Goal: Communication & Community: Answer question/provide support

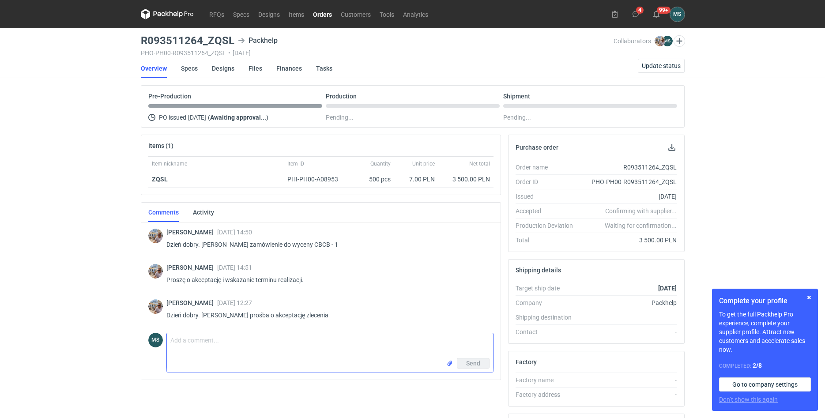
click at [301, 352] on textarea "Comment message" at bounding box center [330, 345] width 326 height 25
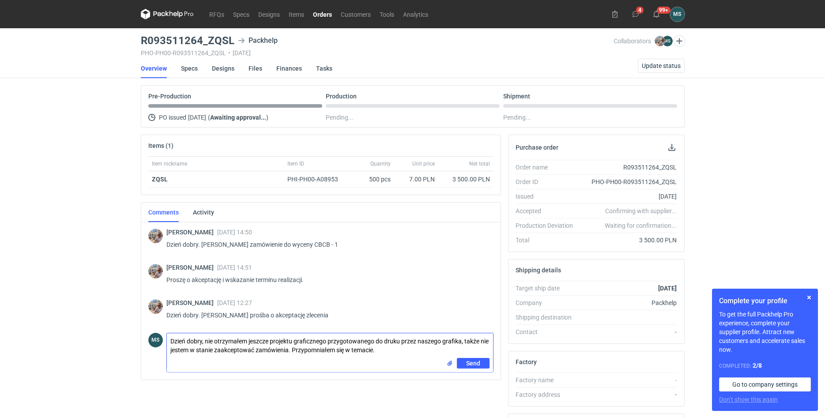
click at [482, 339] on textarea "Dzień dobry, nie otrzymałem jeszcze projektu graficznego przygotowanego do druk…" at bounding box center [330, 345] width 326 height 25
type textarea "Dzień dobry, nie otrzymałem jeszcze projektu graficznego przygotowanego do druk…"
drag, startPoint x: 143, startPoint y: 41, endPoint x: 231, endPoint y: 39, distance: 88.3
click at [231, 39] on h3 "R093511264_ZQSL" at bounding box center [188, 40] width 94 height 11
copy h3 "R093511264_ZQSL"
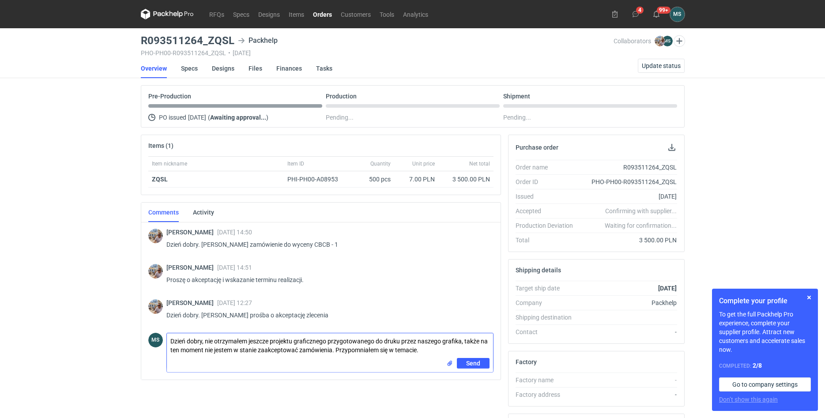
drag, startPoint x: 428, startPoint y: 350, endPoint x: 135, endPoint y: 339, distance: 293.7
click at [167, 339] on textarea "Dzień dobry, nie otrzymałem jeszcze projektu graficznego przygotowanego do druk…" at bounding box center [330, 345] width 326 height 25
type textarea "Dzień dobry, dopiero przed chwilą otrzymałem przygotowany plik przez naszego gr…"
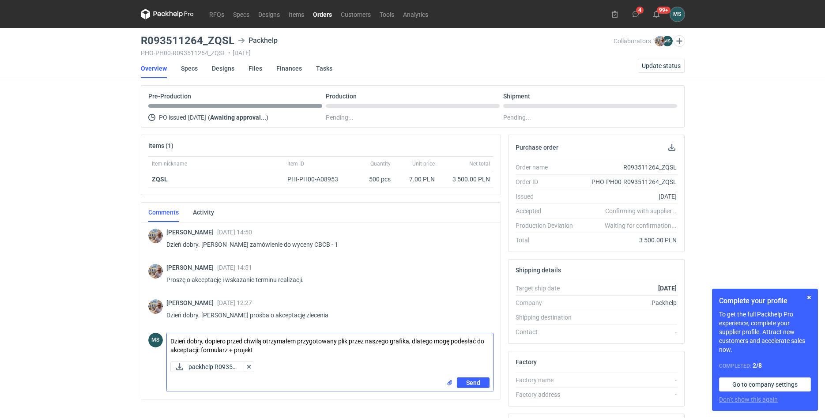
scroll to position [9, 0]
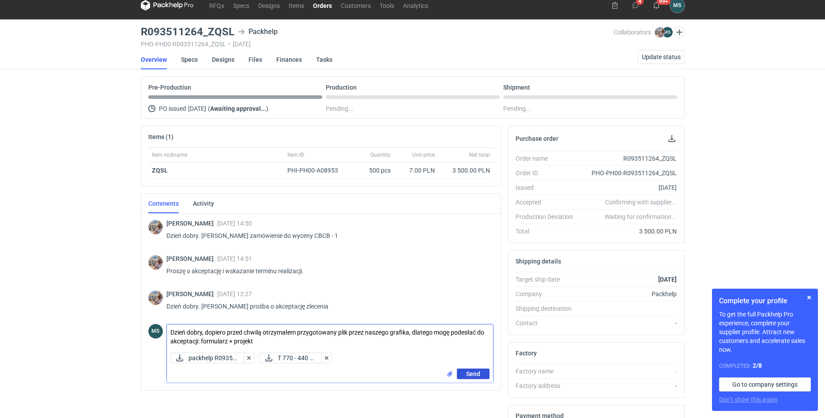
click at [466, 379] on button "Send" at bounding box center [473, 374] width 33 height 11
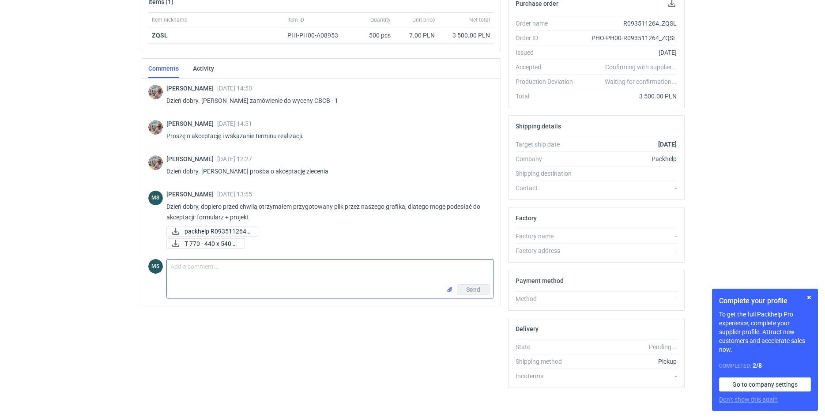
scroll to position [0, 0]
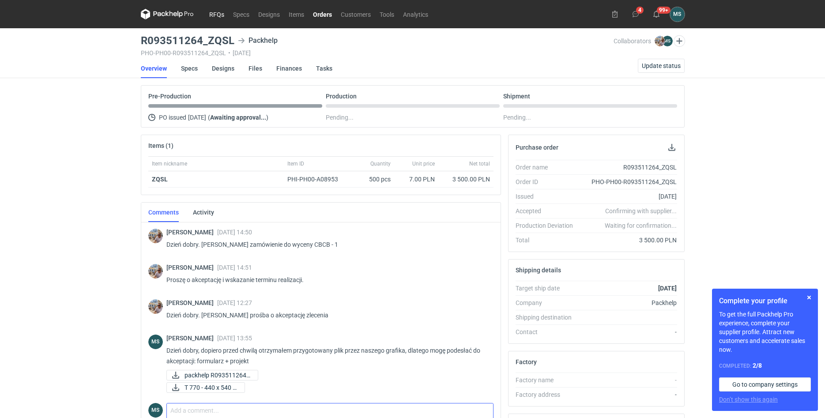
click at [218, 14] on link "RFQs" at bounding box center [217, 14] width 24 height 11
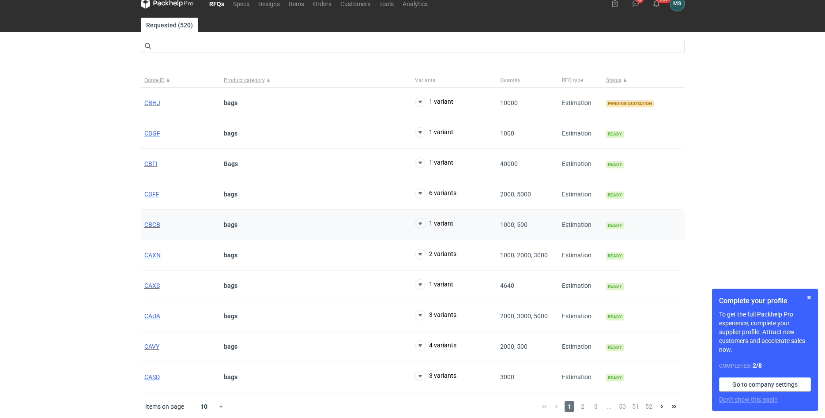
scroll to position [13, 0]
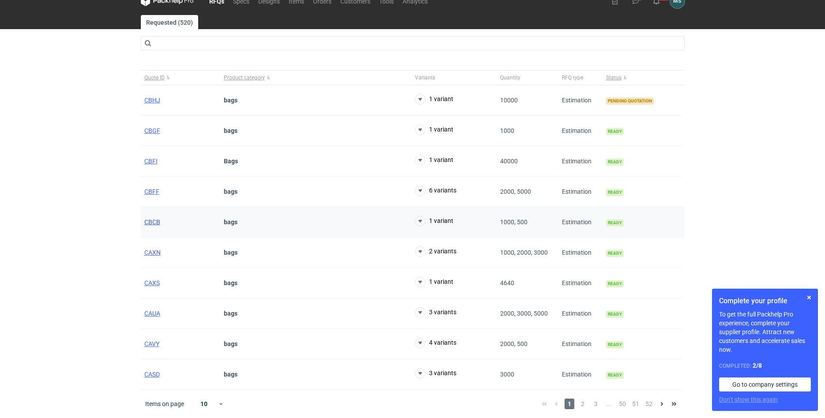
click at [155, 222] on span "CBCB" at bounding box center [152, 221] width 16 height 7
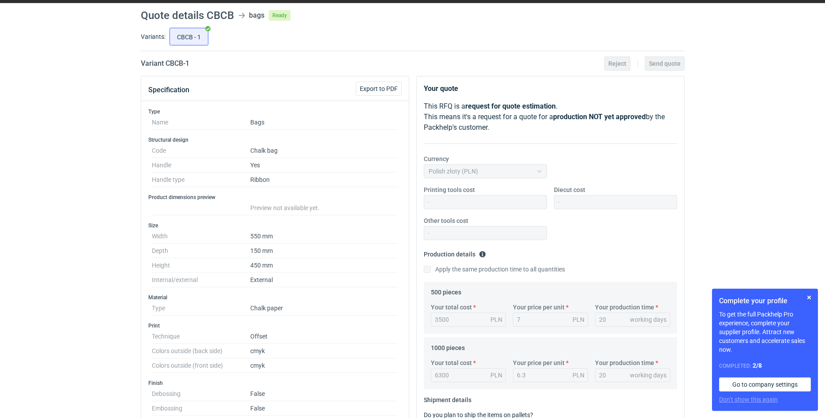
scroll to position [45, 0]
